Goal: Information Seeking & Learning: Learn about a topic

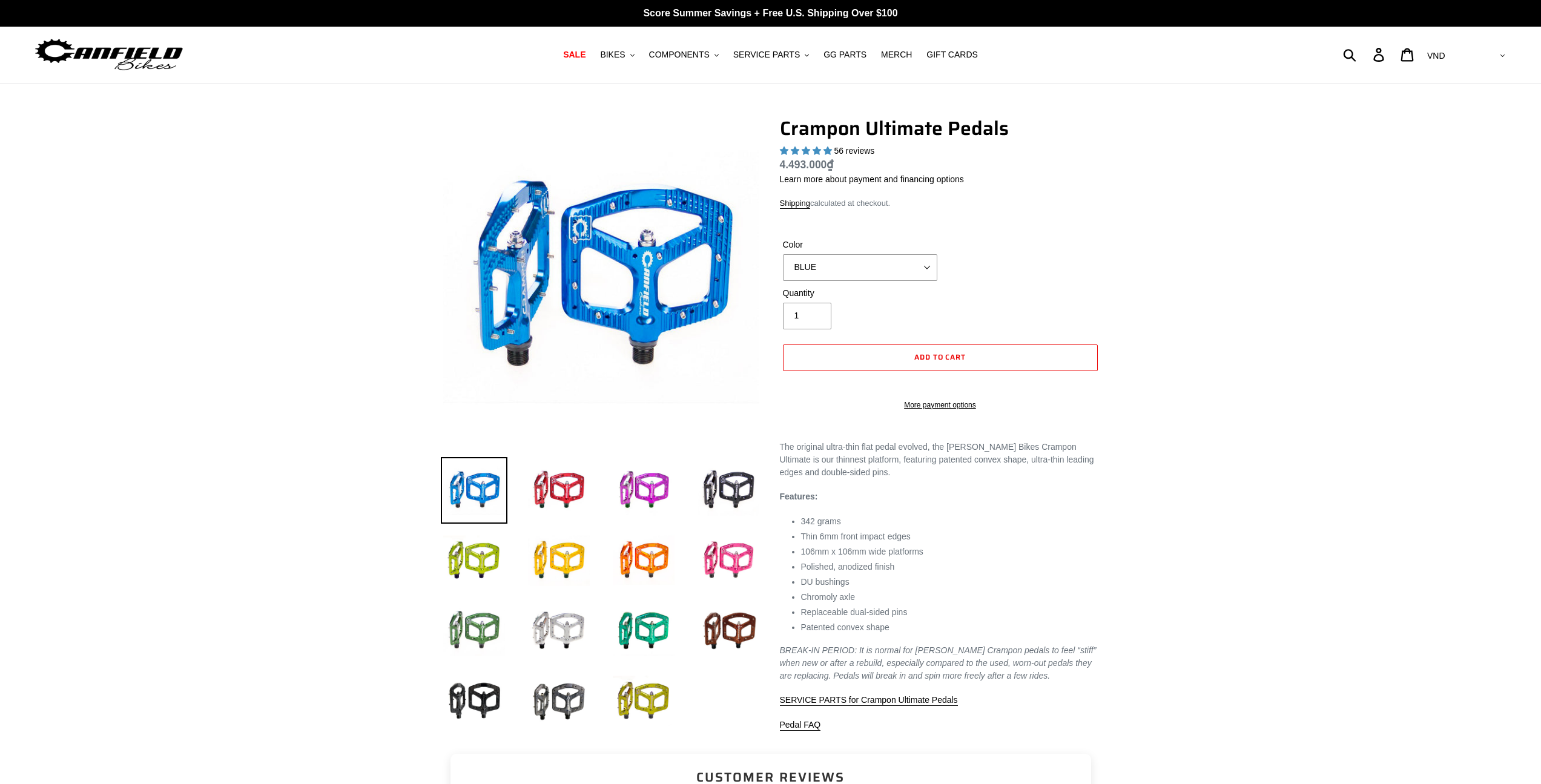
select select "highest-rating"
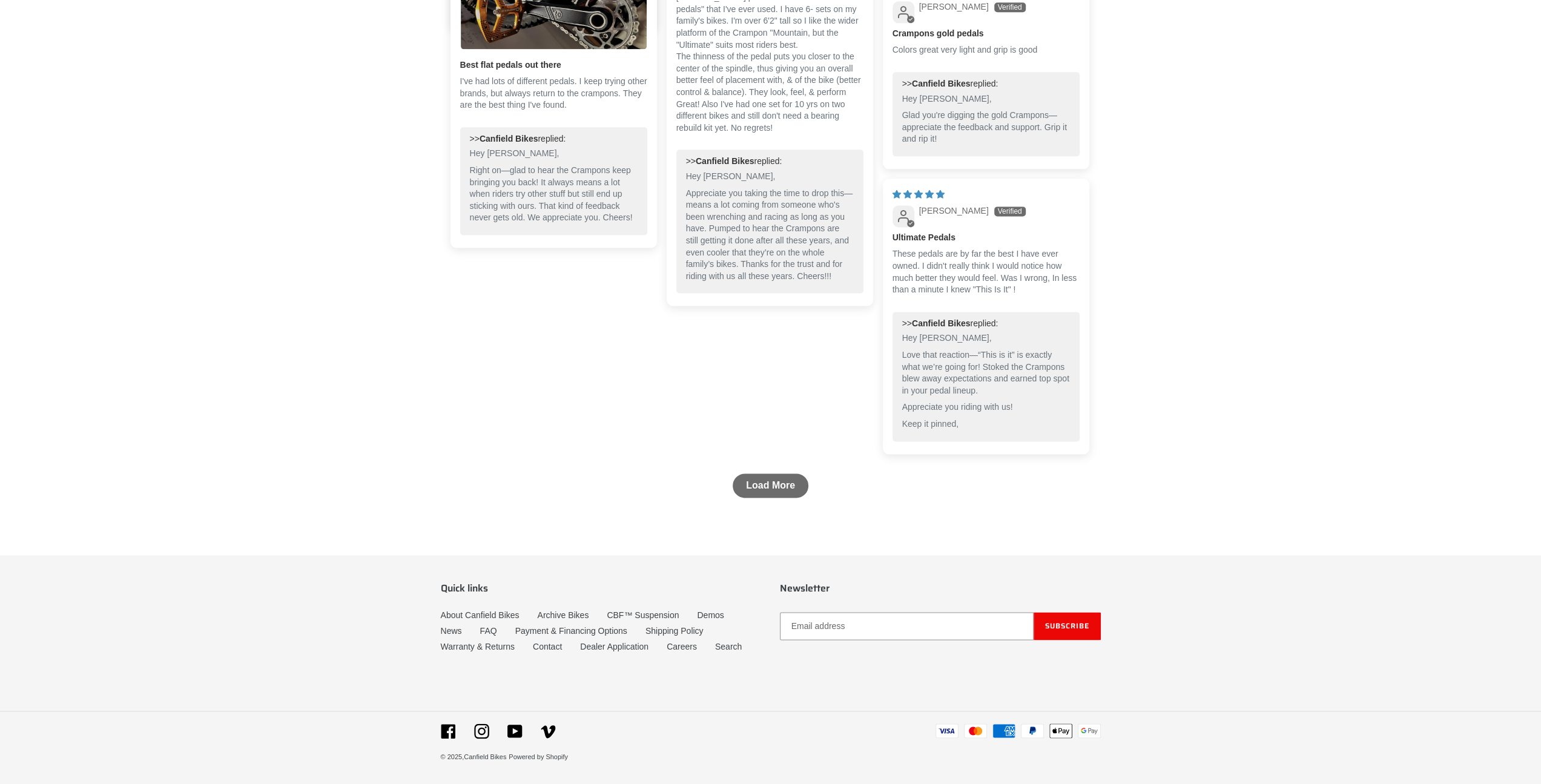
scroll to position [1531, 0]
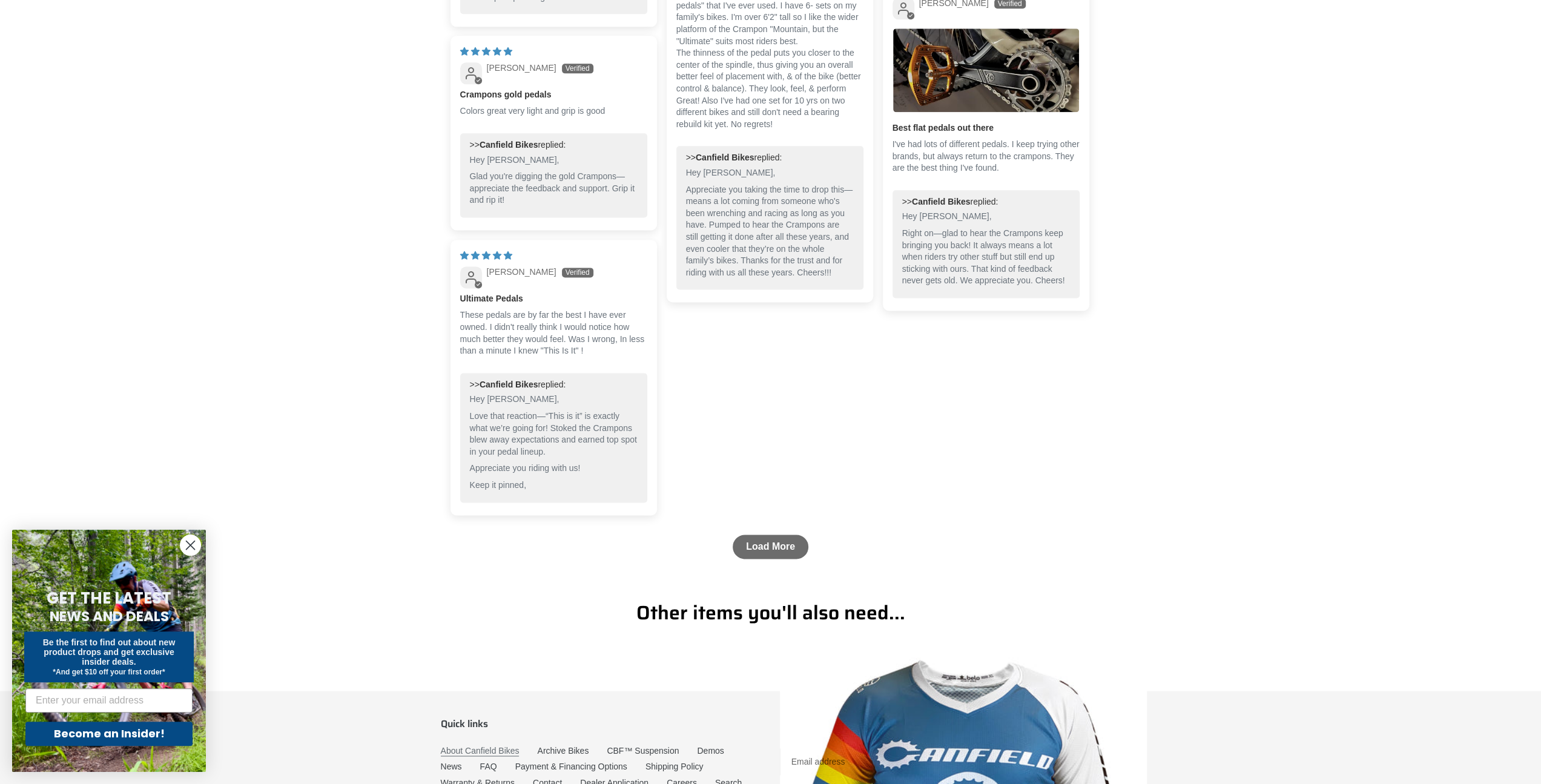
click at [483, 749] on link "About Canfield Bikes" at bounding box center [480, 751] width 79 height 11
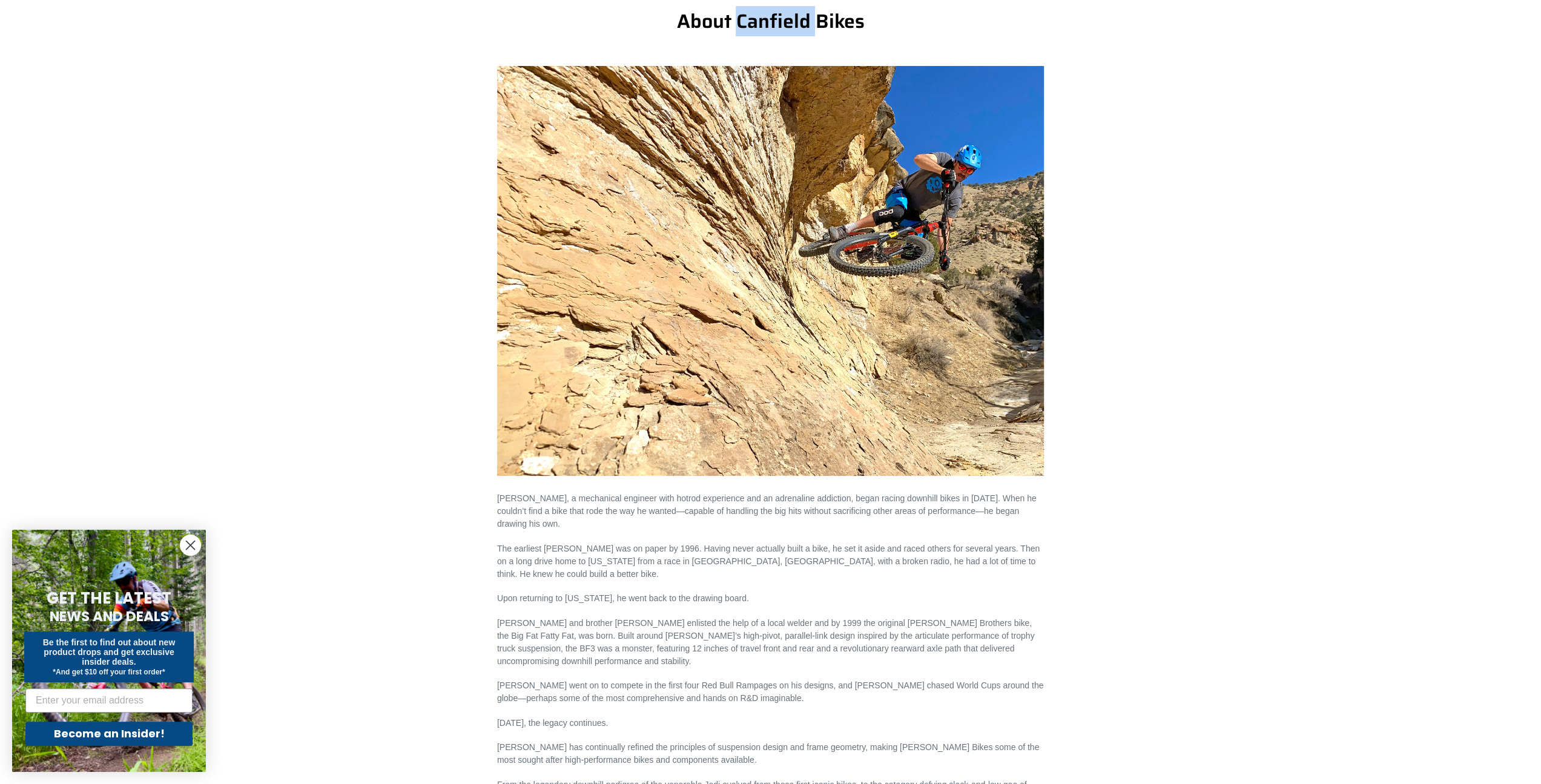
drag, startPoint x: 738, startPoint y: 14, endPoint x: 769, endPoint y: 0, distance: 34.0
click at [819, 16] on h1 "About Canfield Bikes" at bounding box center [771, 21] width 547 height 23
